Goal: Task Accomplishment & Management: Use online tool/utility

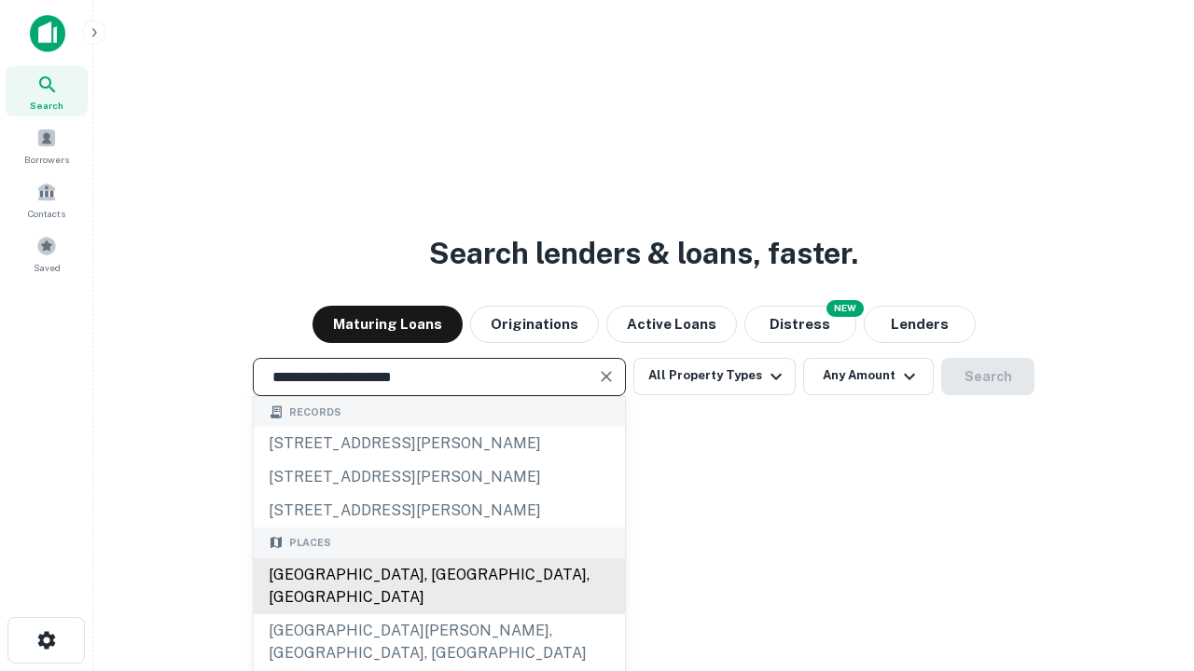
click at [438, 615] on div "[GEOGRAPHIC_DATA], [GEOGRAPHIC_DATA], [GEOGRAPHIC_DATA]" at bounding box center [439, 587] width 371 height 56
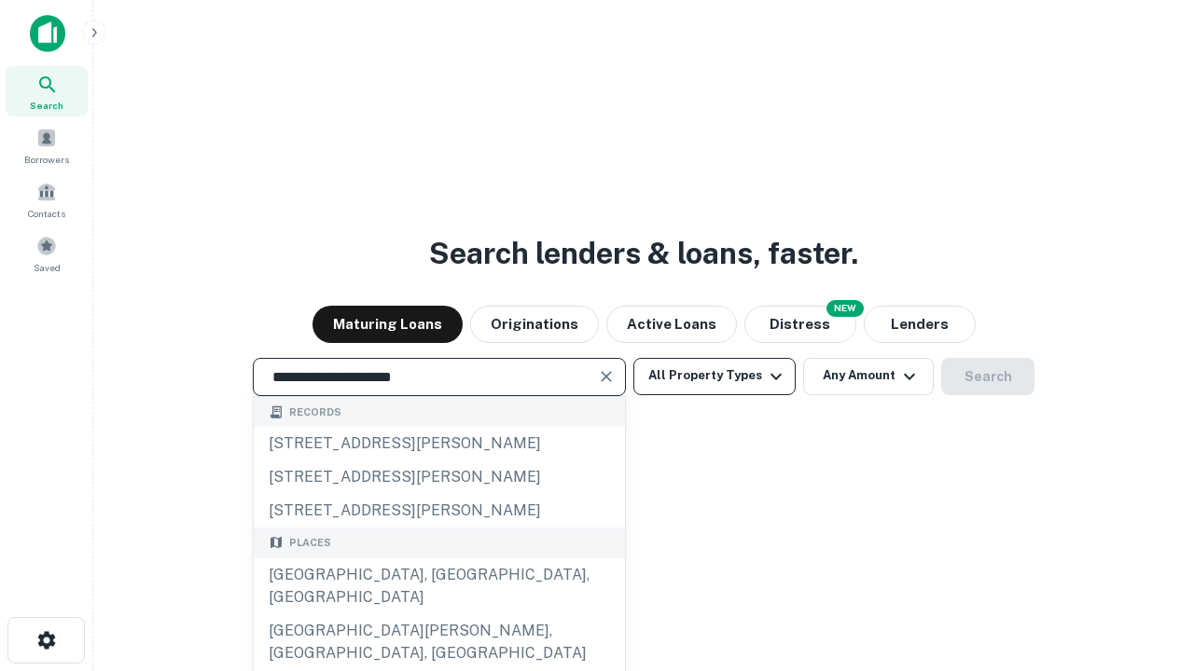
type input "**********"
click at [714, 376] on button "All Property Types" at bounding box center [714, 376] width 162 height 37
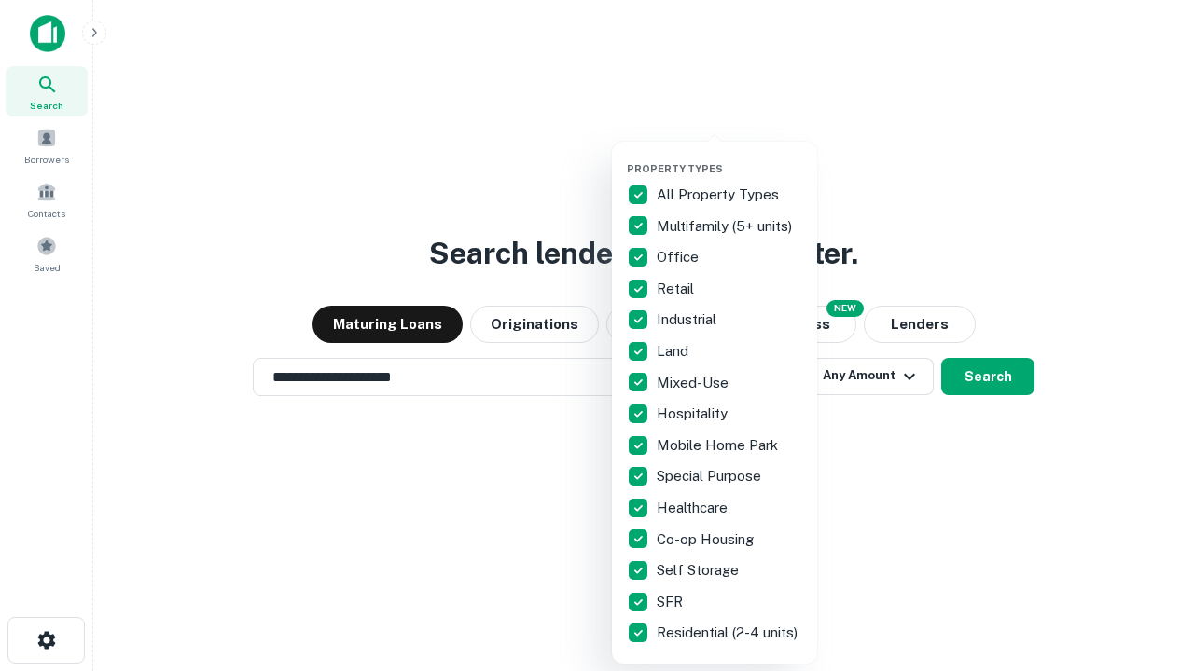
click at [729, 157] on button "button" at bounding box center [729, 157] width 205 height 1
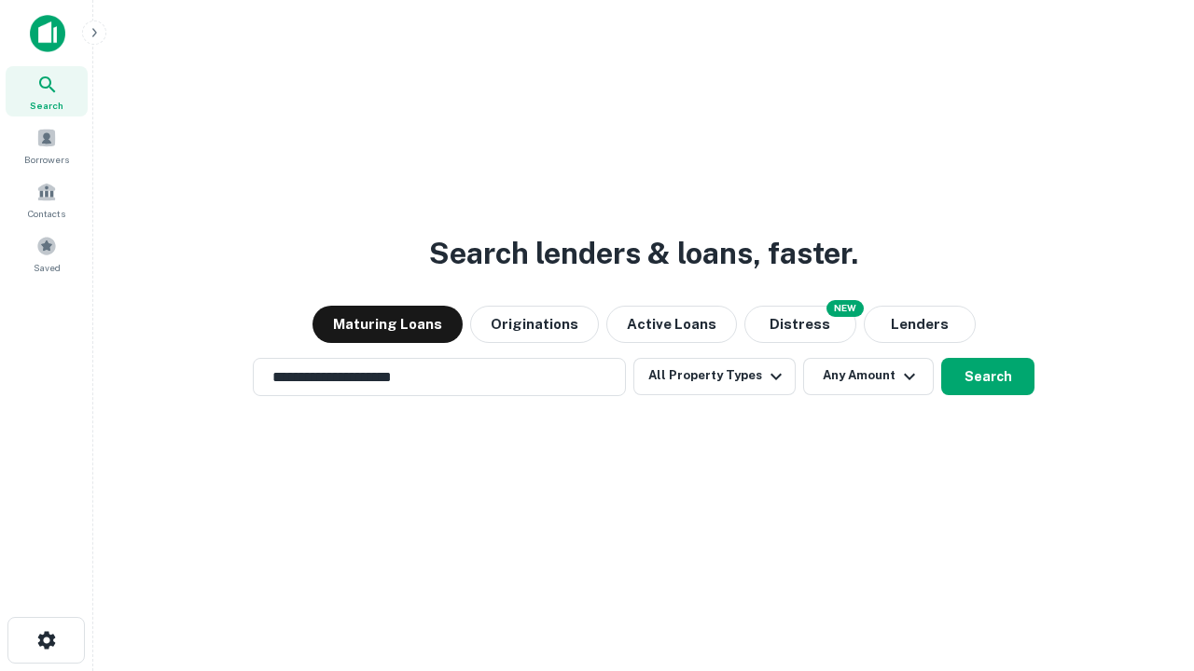
scroll to position [11, 225]
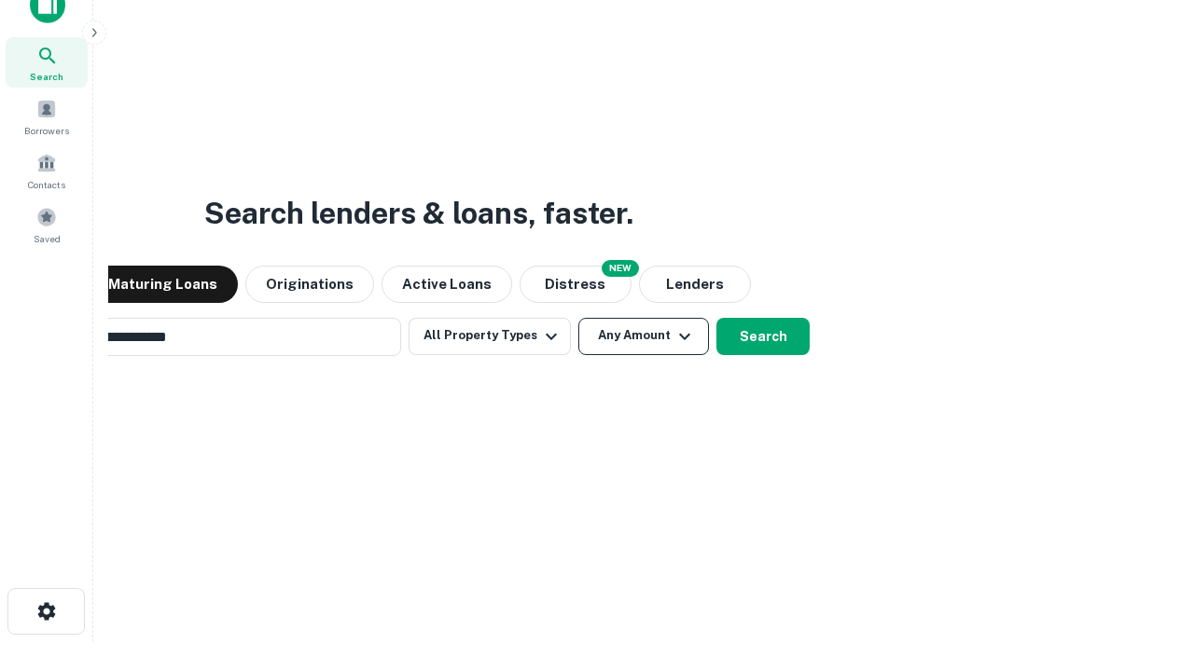
click at [578, 318] on button "Any Amount" at bounding box center [643, 336] width 131 height 37
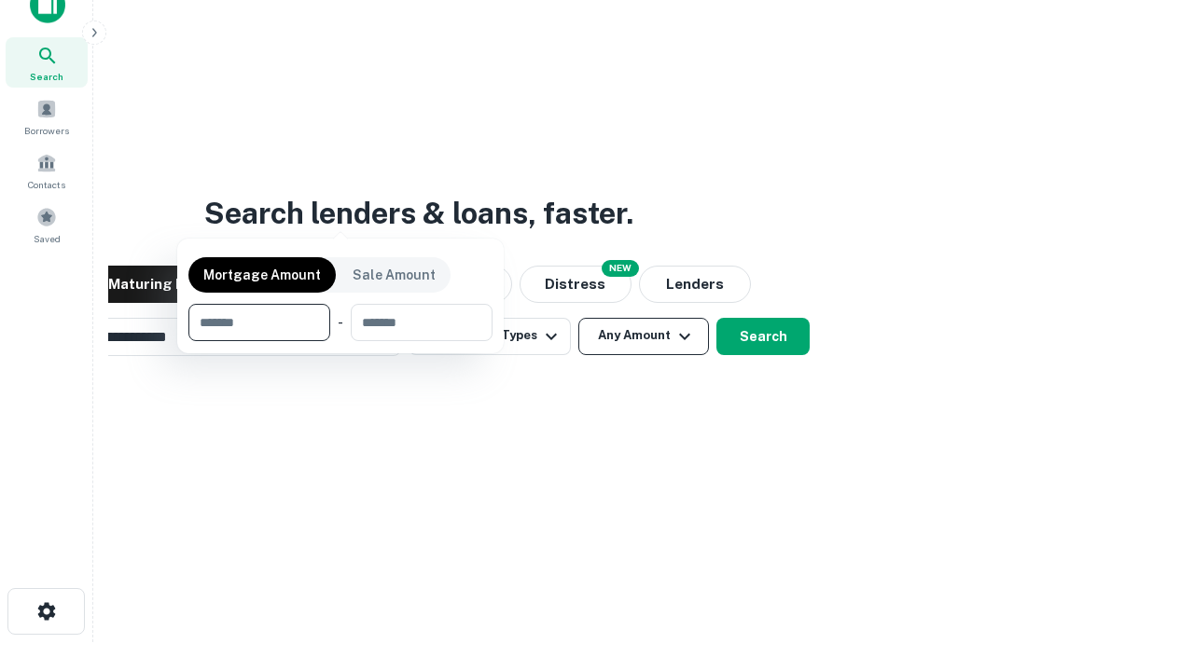
scroll to position [30, 0]
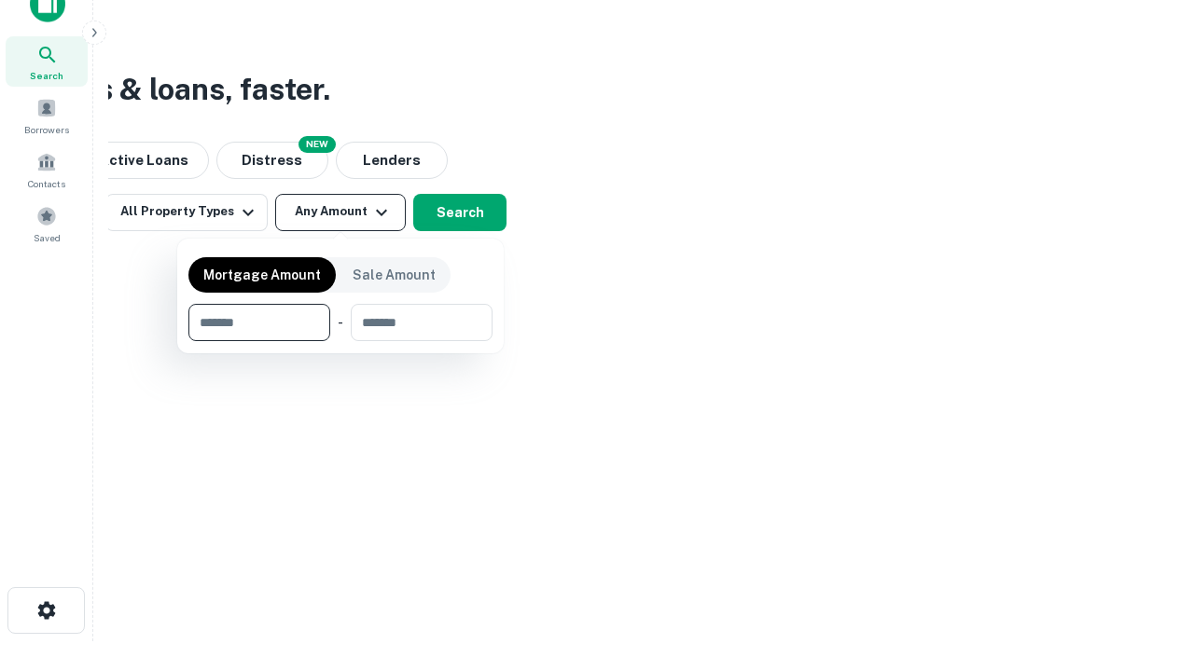
type input "*******"
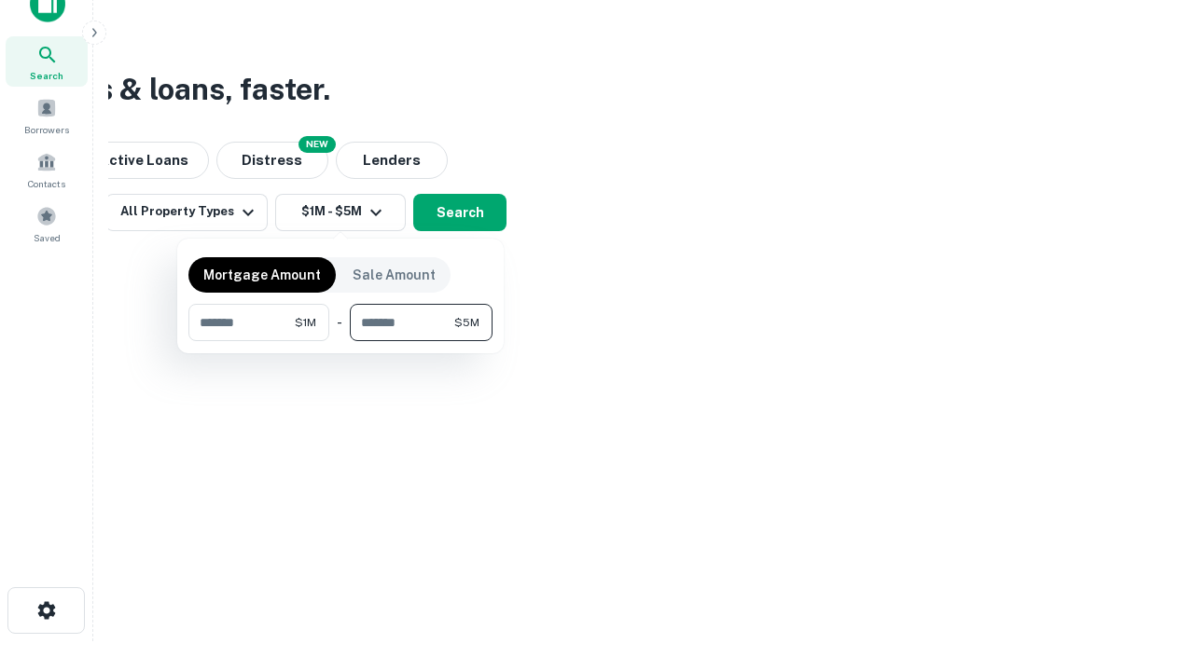
type input "*******"
click at [340, 341] on button "button" at bounding box center [340, 341] width 304 height 1
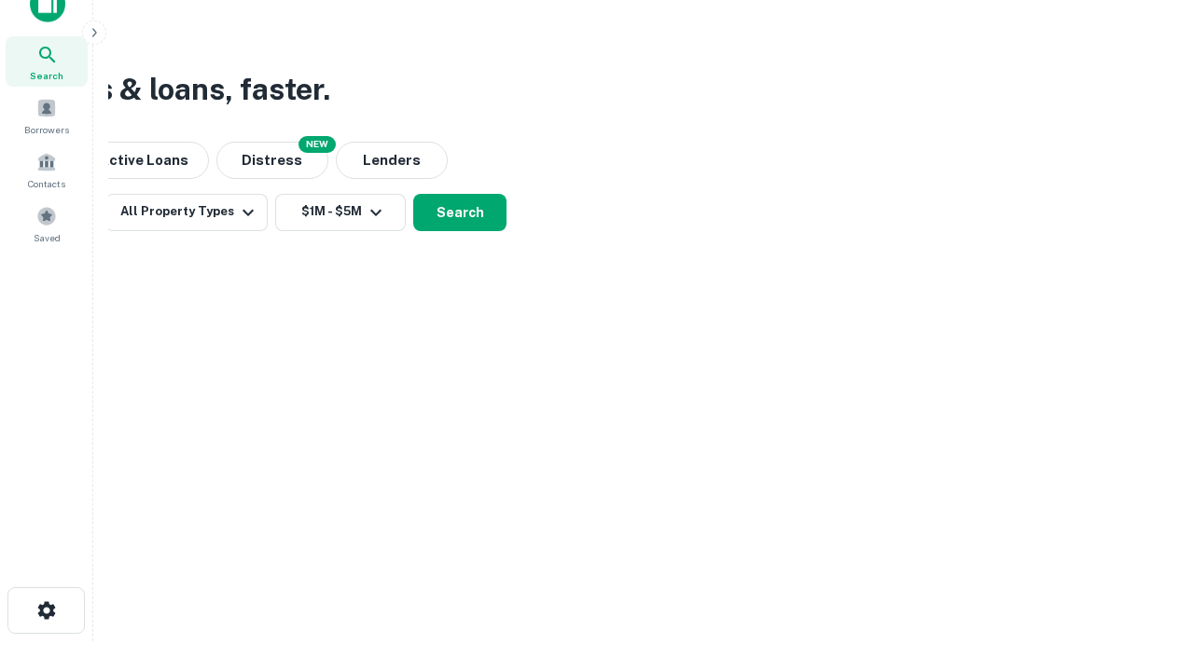
scroll to position [11, 344]
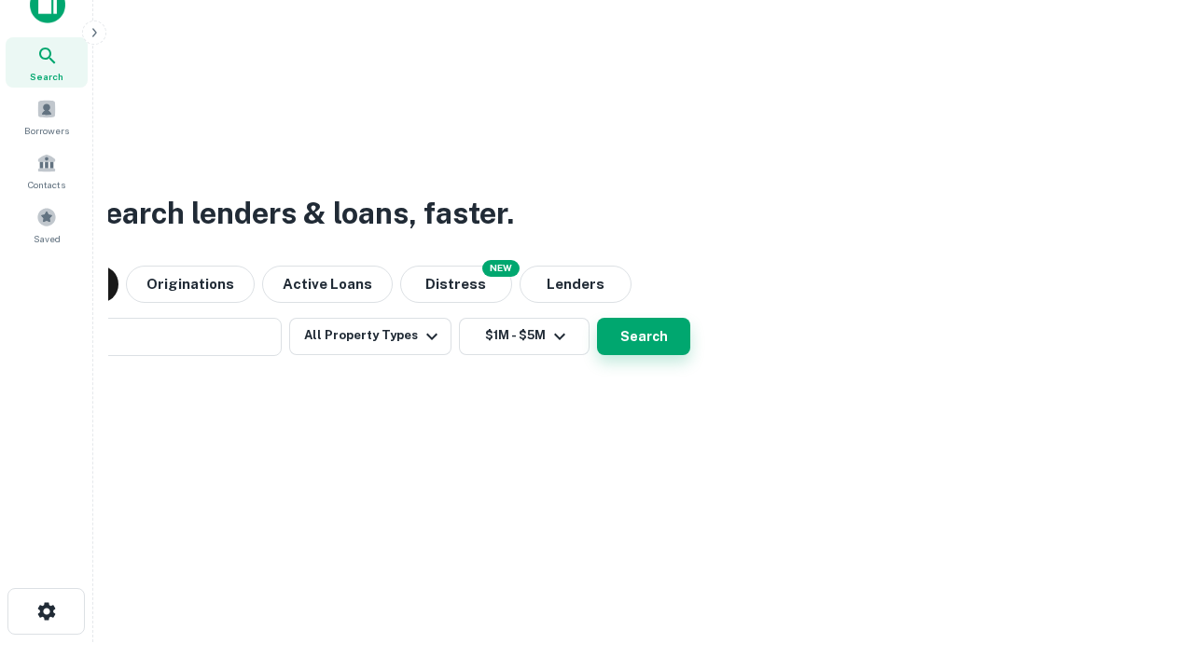
click at [597, 318] on button "Search" at bounding box center [643, 336] width 93 height 37
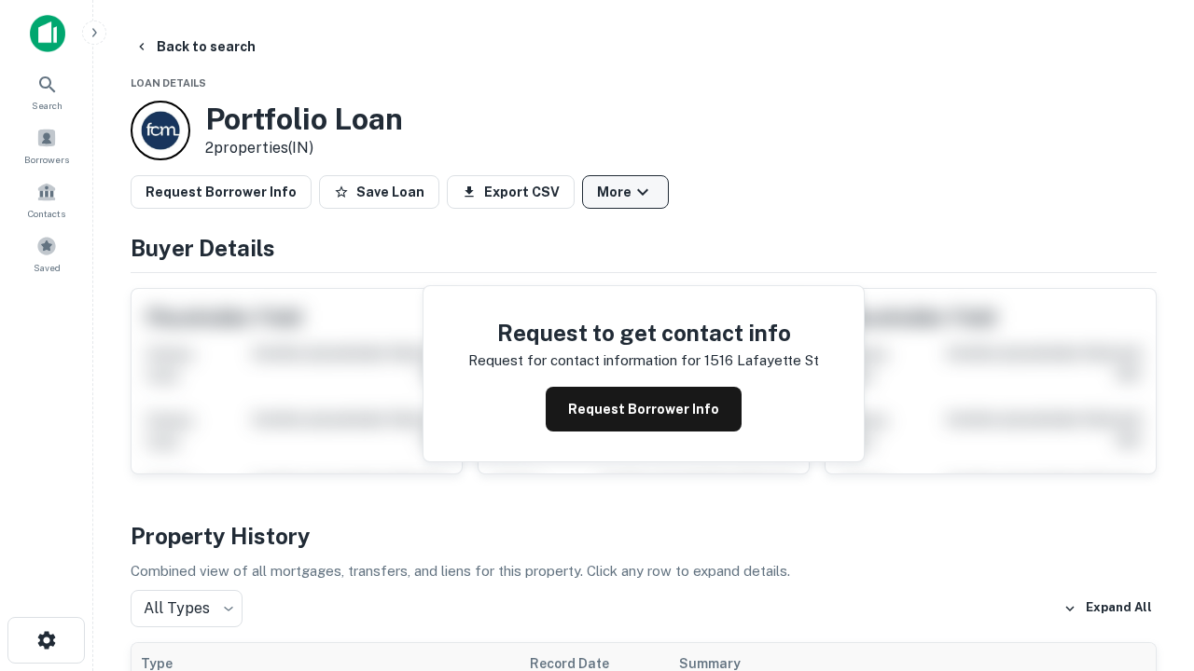
click at [625, 192] on button "More" at bounding box center [625, 192] width 87 height 34
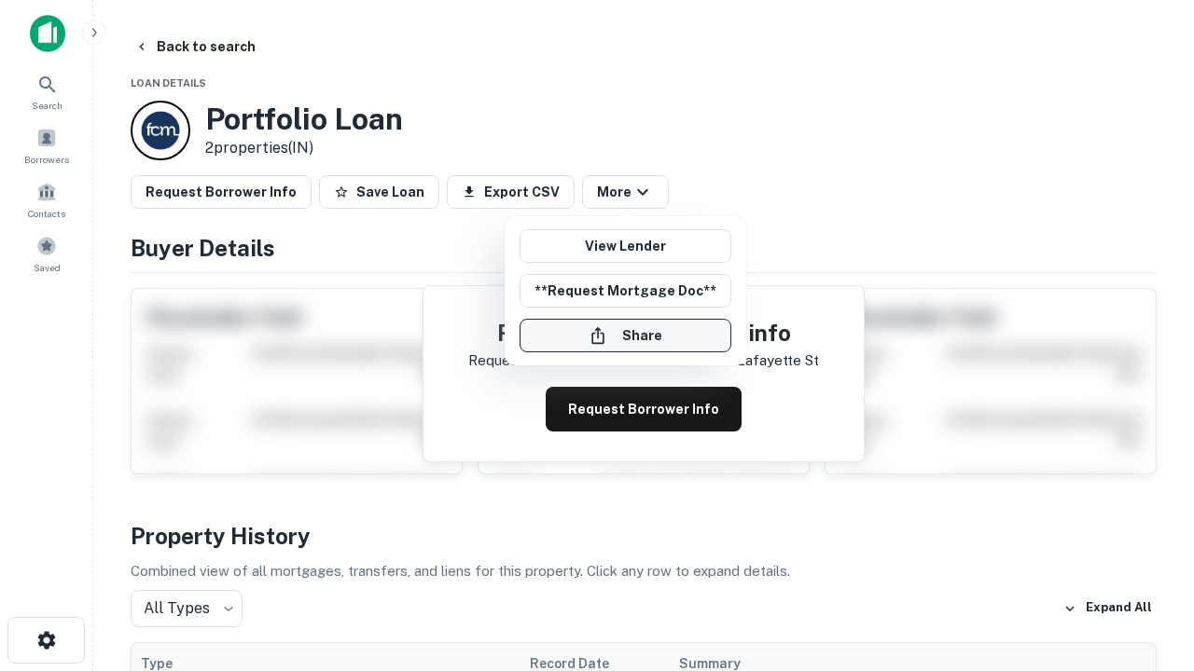
click at [625, 336] on button "Share" at bounding box center [625, 336] width 212 height 34
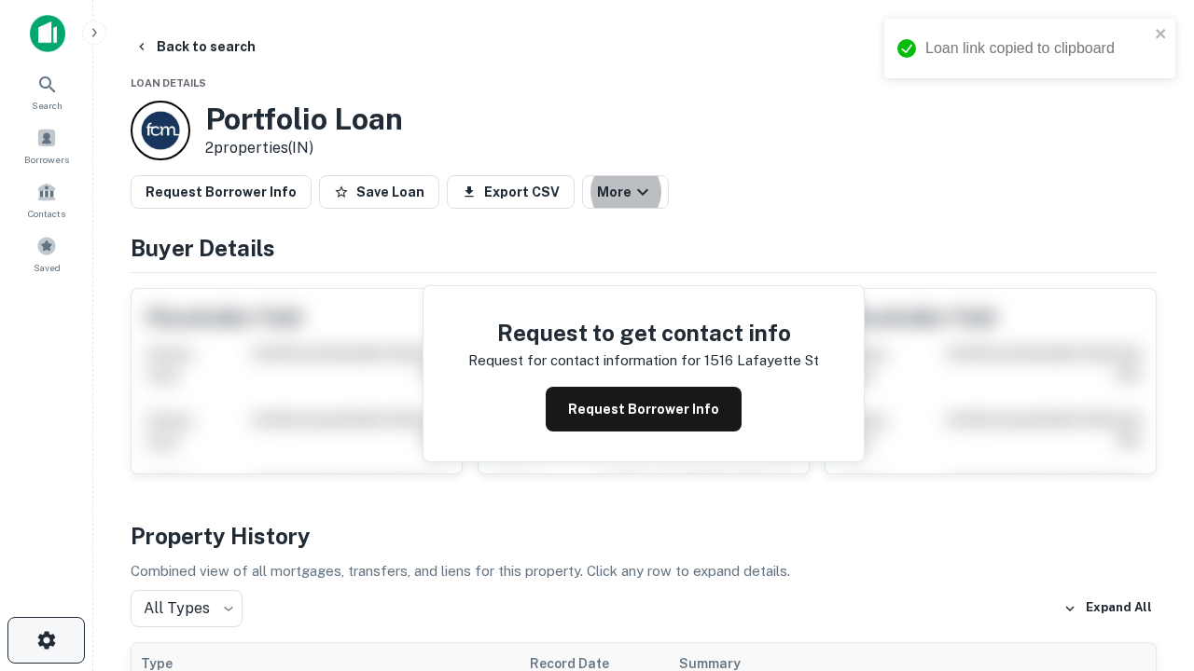
click at [46, 641] on icon "button" at bounding box center [46, 640] width 22 height 22
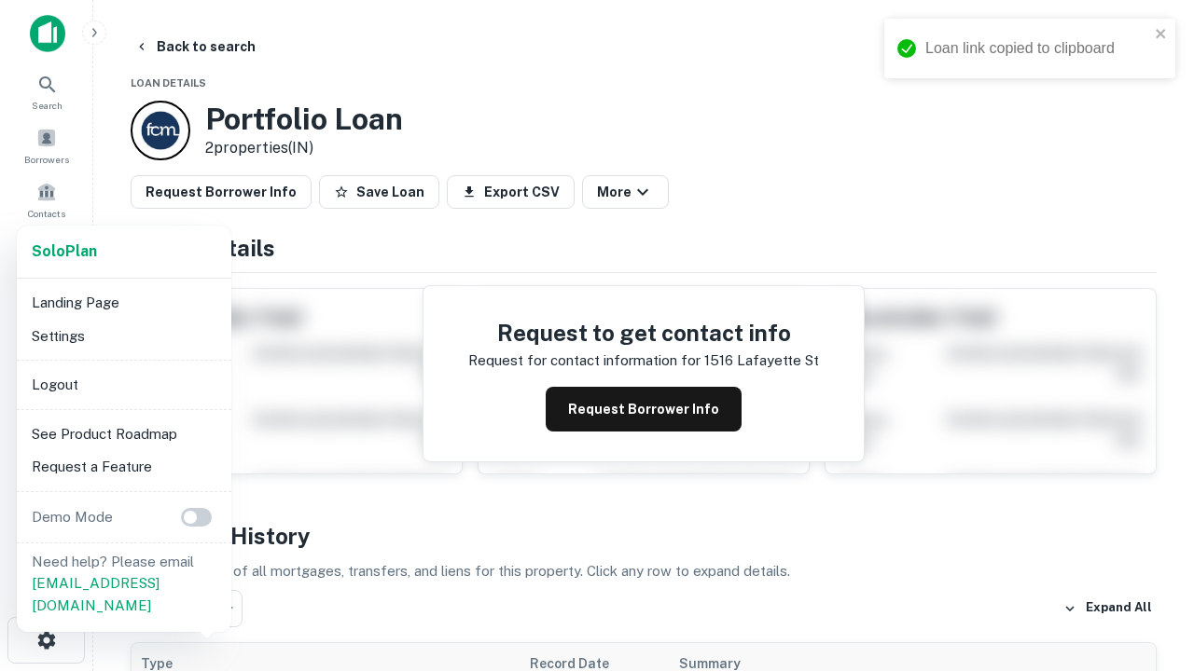
click at [123, 384] on li "Logout" at bounding box center [124, 385] width 200 height 34
